Goal: Task Accomplishment & Management: Manage account settings

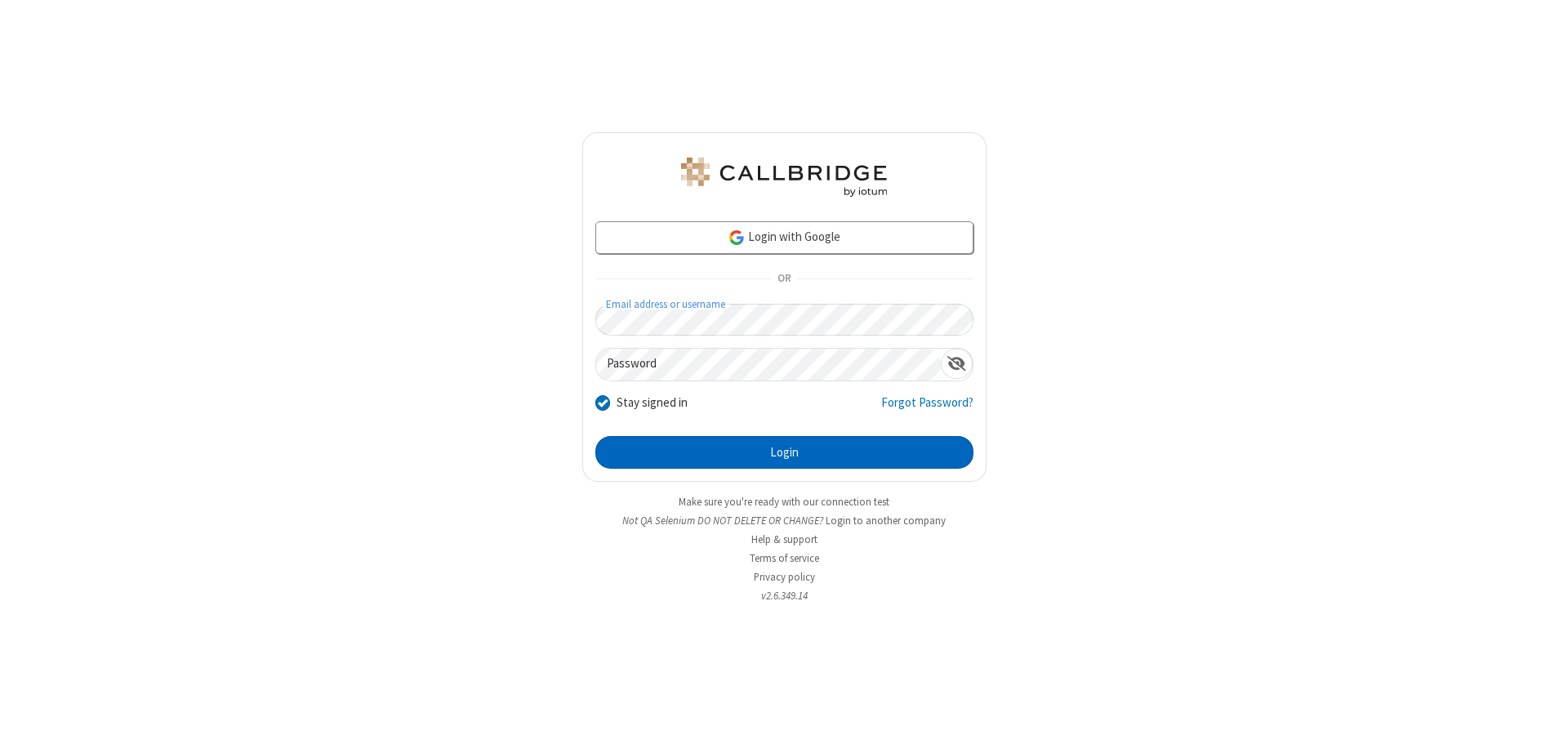
click at [784, 453] on button "Login" at bounding box center [784, 452] width 378 height 33
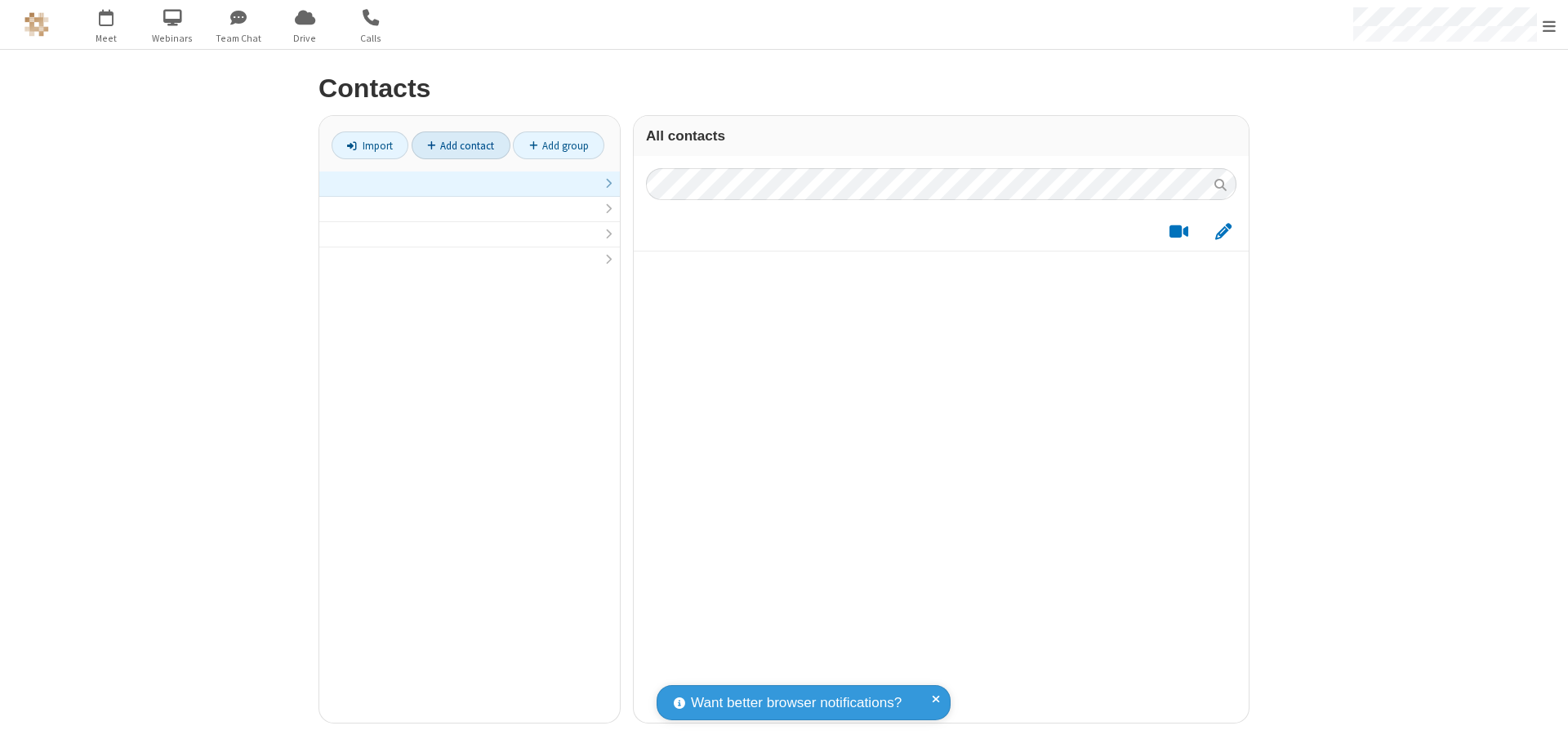
click at [460, 145] on link "Add contact" at bounding box center [460, 144] width 99 height 27
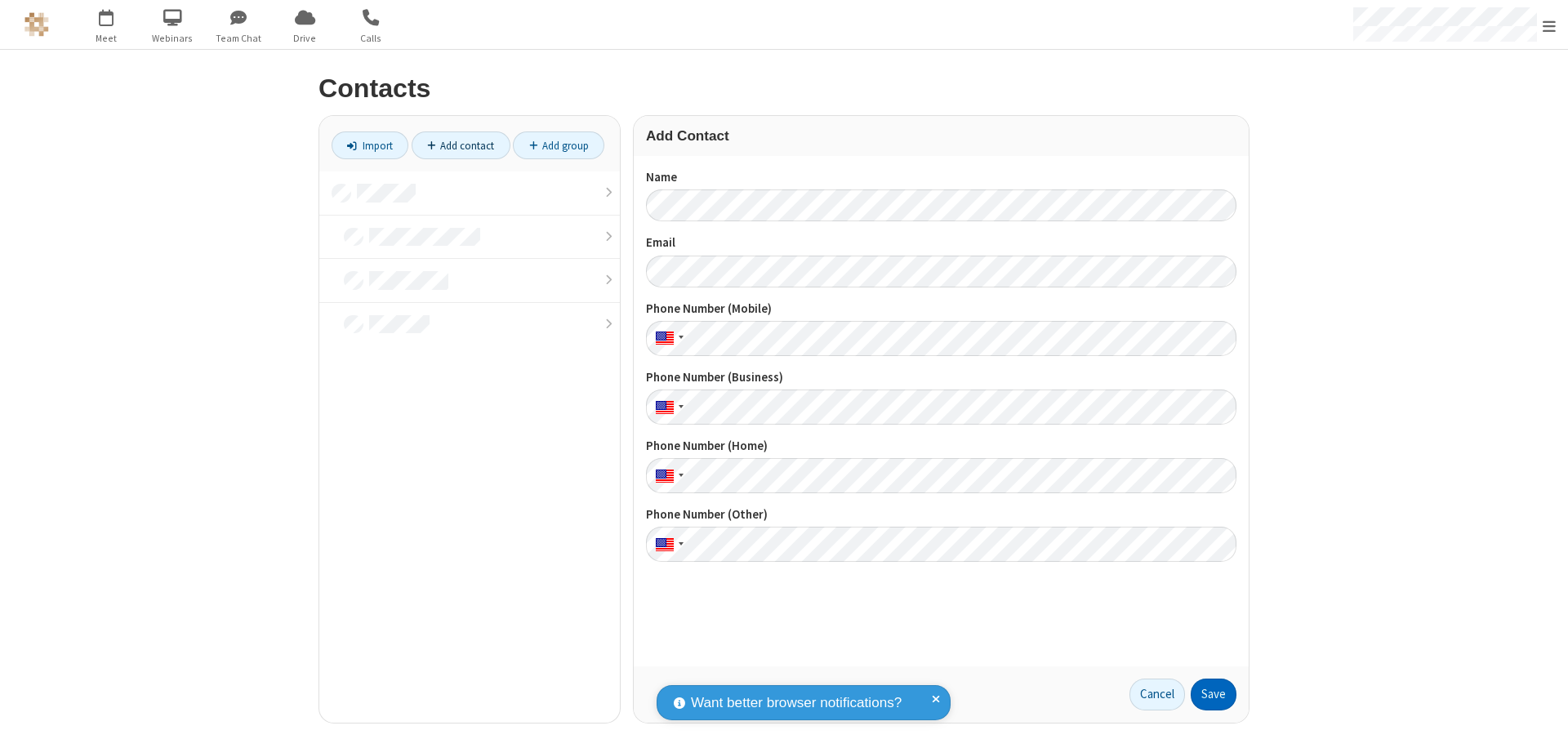
click at [1213, 694] on button "Save" at bounding box center [1213, 695] width 45 height 33
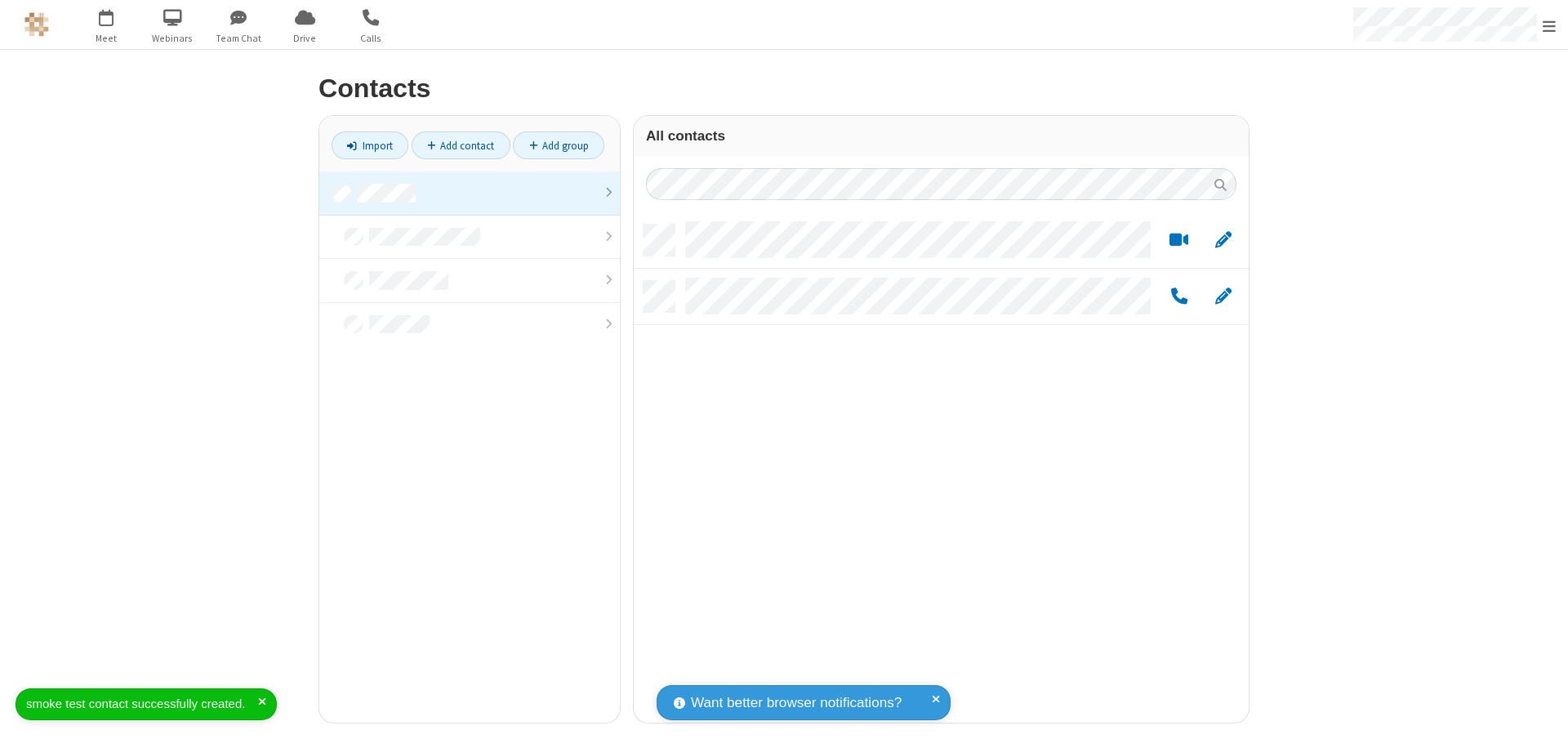
scroll to position [498, 602]
